Goal: Navigation & Orientation: Go to known website

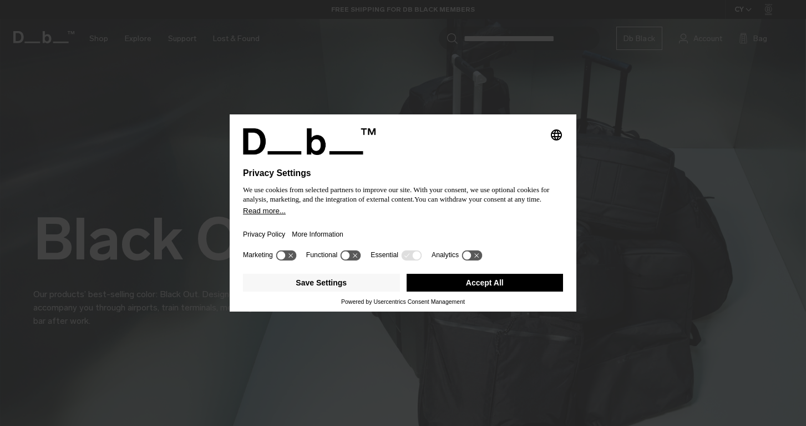
click at [491, 289] on button "Accept All" at bounding box center [485, 283] width 157 height 18
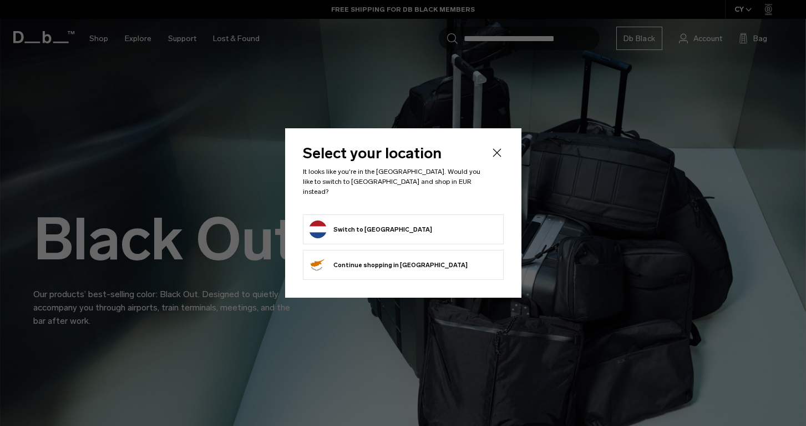
click at [418, 214] on li "Switch to [GEOGRAPHIC_DATA]" at bounding box center [403, 229] width 201 height 30
click at [365, 222] on button "Switch to [GEOGRAPHIC_DATA]" at bounding box center [370, 229] width 123 height 18
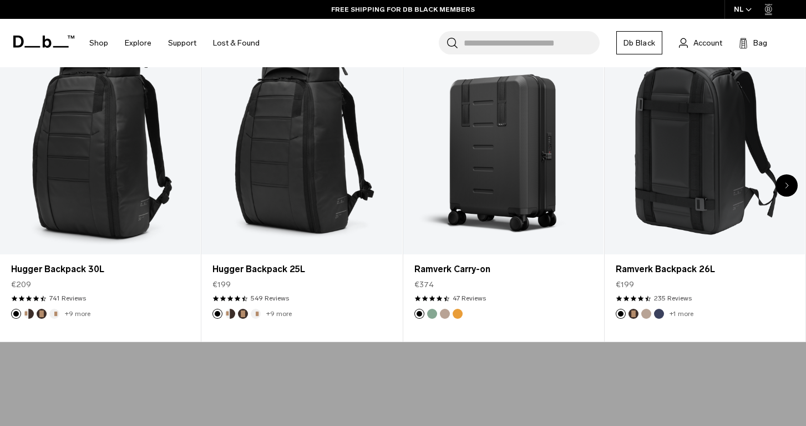
scroll to position [380, 0]
